Goal: Task Accomplishment & Management: Manage account settings

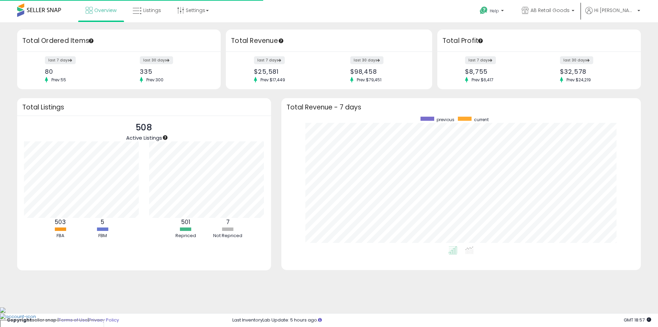
scroll to position [69, 125]
click at [138, 10] on icon at bounding box center [137, 11] width 9 height 9
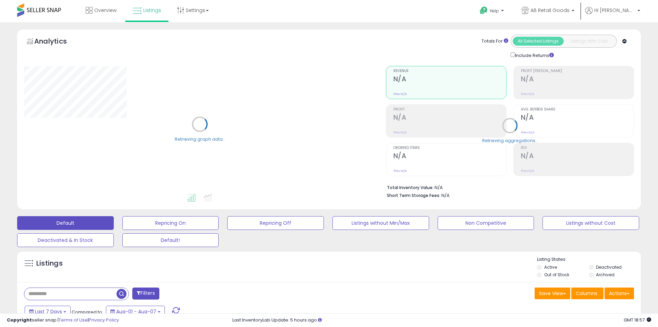
click at [596, 267] on label "Deactivated" at bounding box center [609, 267] width 26 height 6
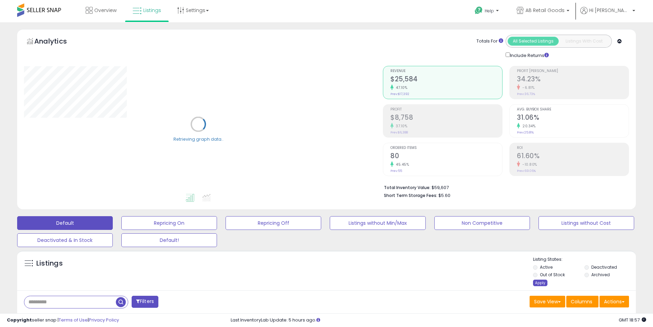
click at [542, 282] on div "Apply" at bounding box center [540, 282] width 14 height 7
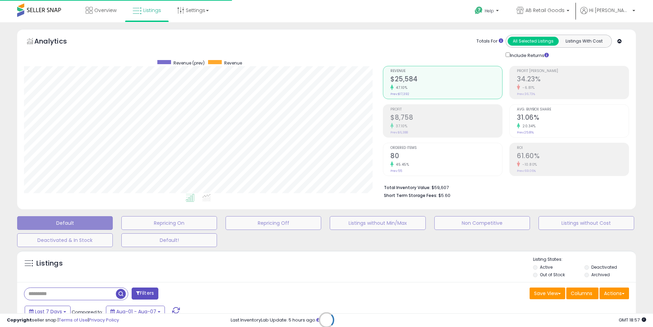
scroll to position [141, 359]
click at [217, 225] on button "Repricing Off" at bounding box center [169, 223] width 96 height 14
